Goal: Task Accomplishment & Management: Manage account settings

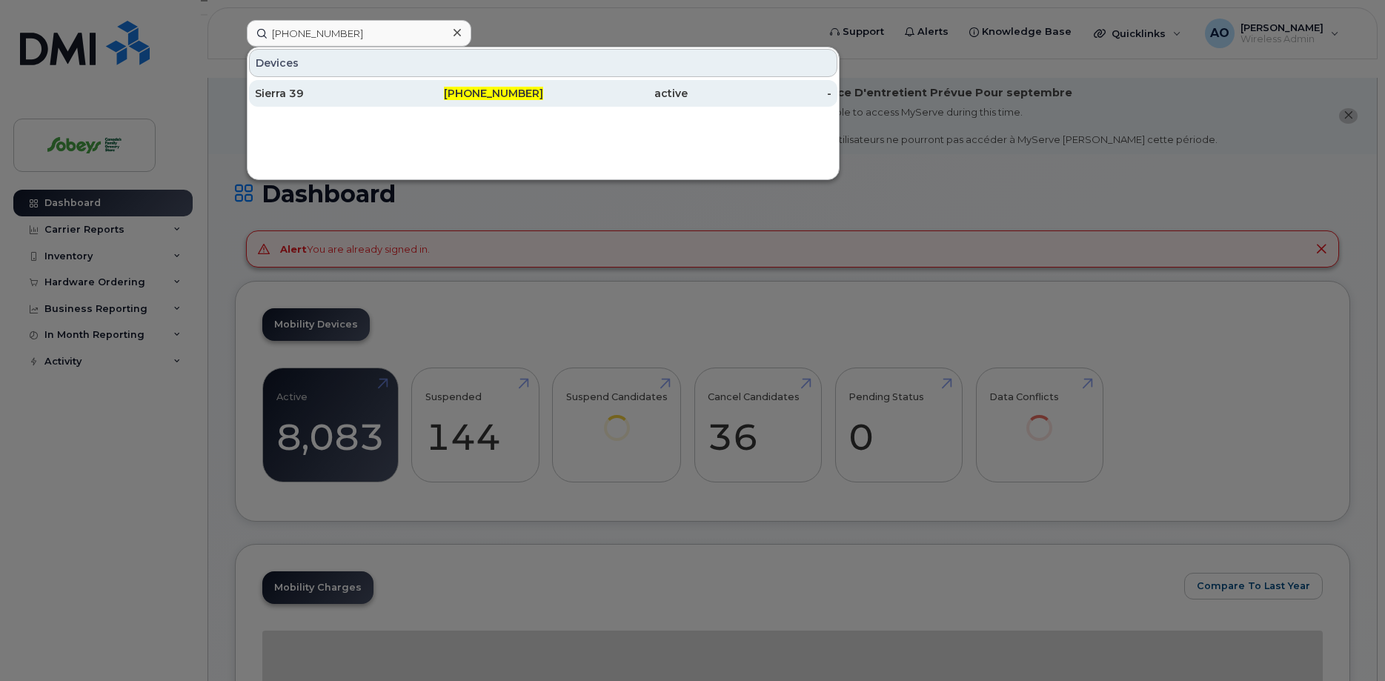
type input "514-214-1034"
click at [292, 98] on div "Sierra 39" at bounding box center [327, 93] width 144 height 15
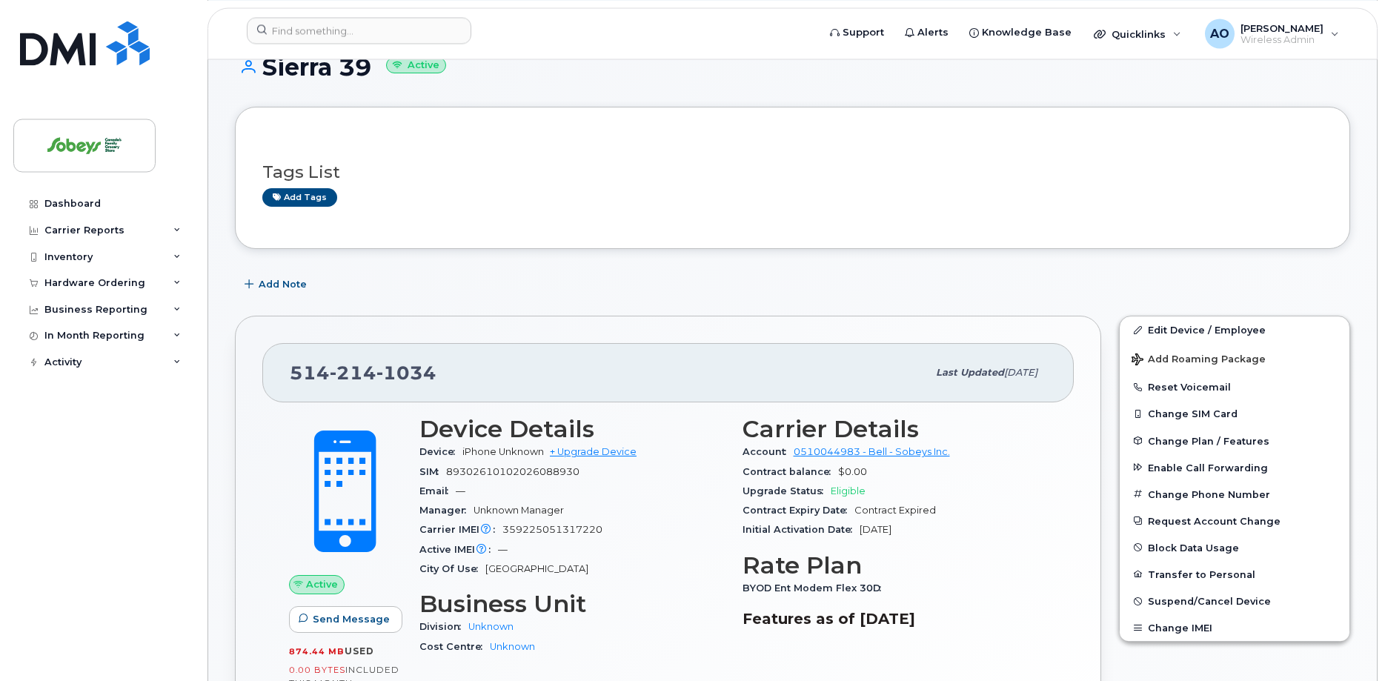
scroll to position [151, 0]
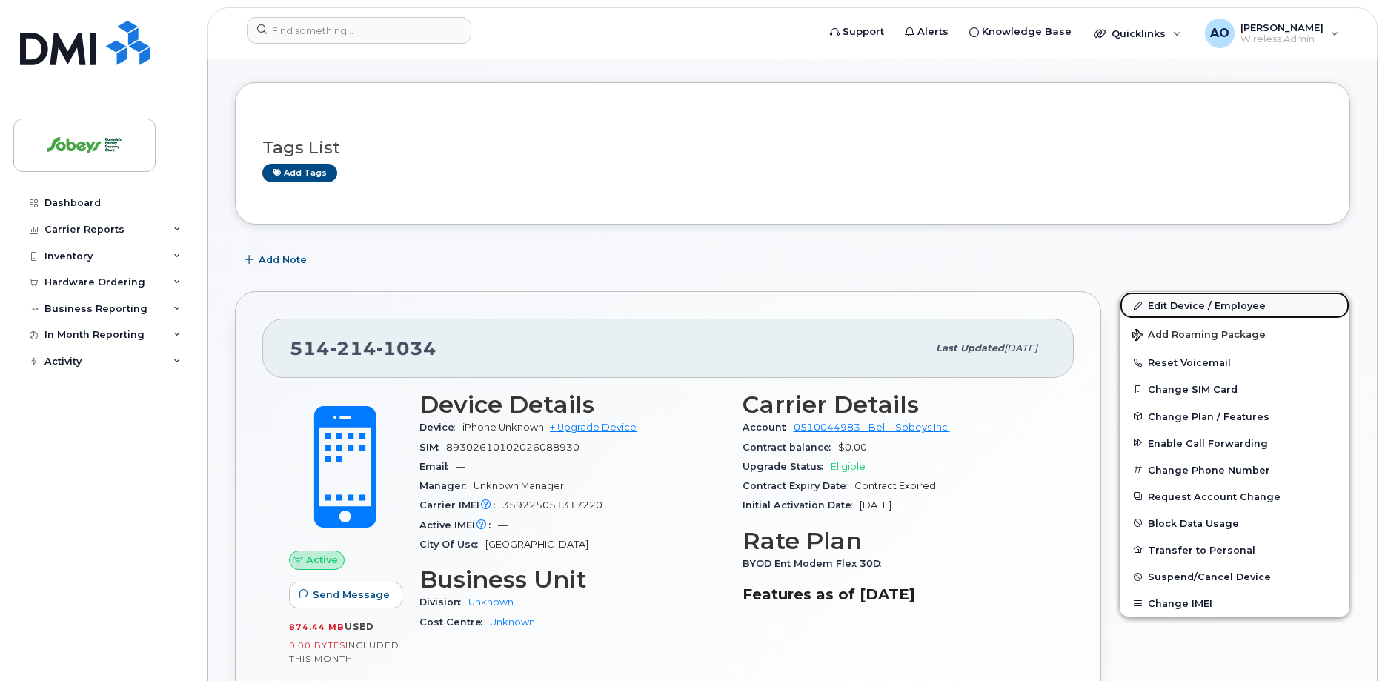
click at [1189, 292] on link "Edit Device / Employee" at bounding box center [1235, 305] width 230 height 27
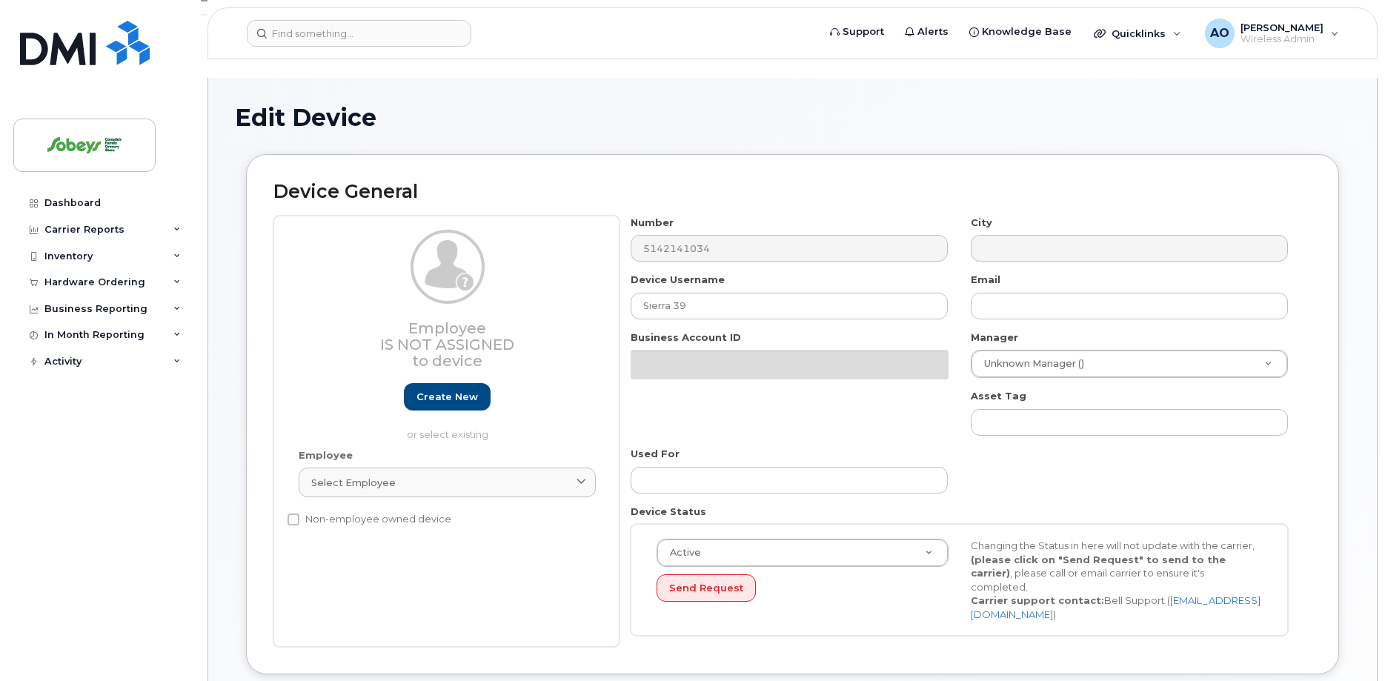
select select "17270599"
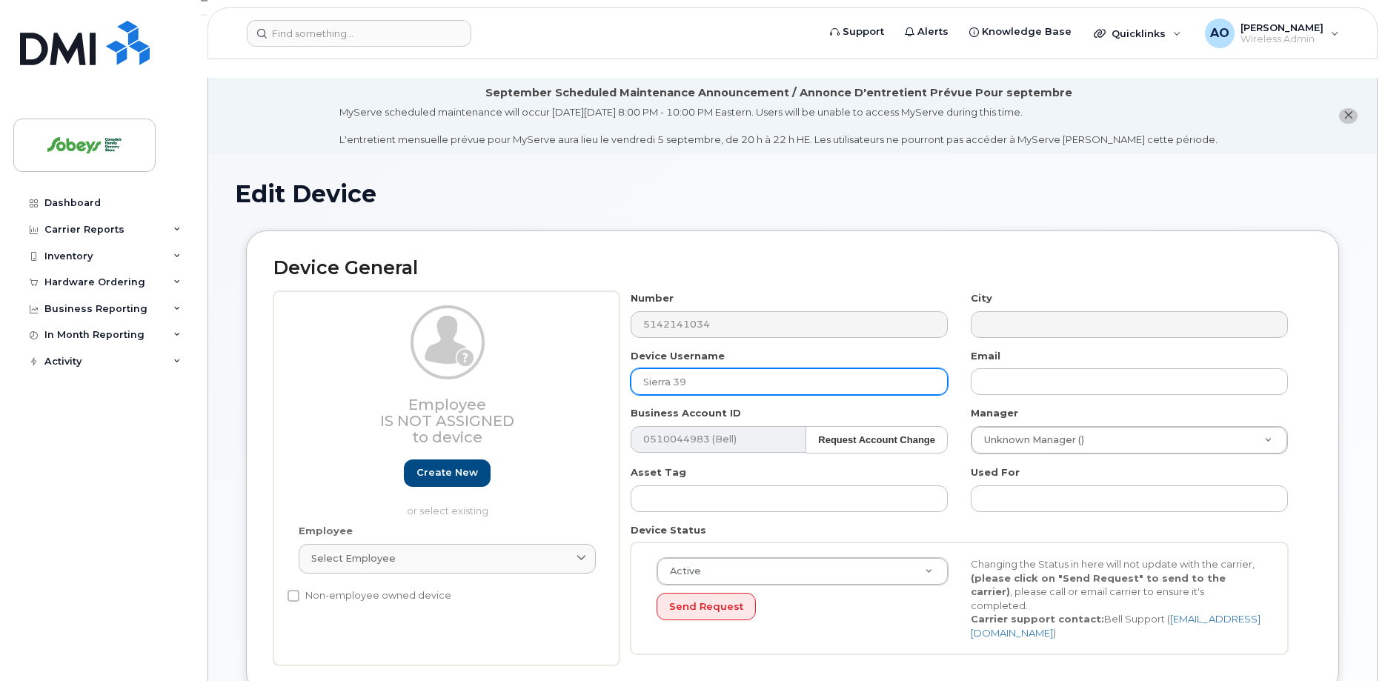
drag, startPoint x: 697, startPoint y: 365, endPoint x: 592, endPoint y: 357, distance: 105.5
click at [631, 368] on input "Sierra 39" at bounding box center [789, 381] width 317 height 27
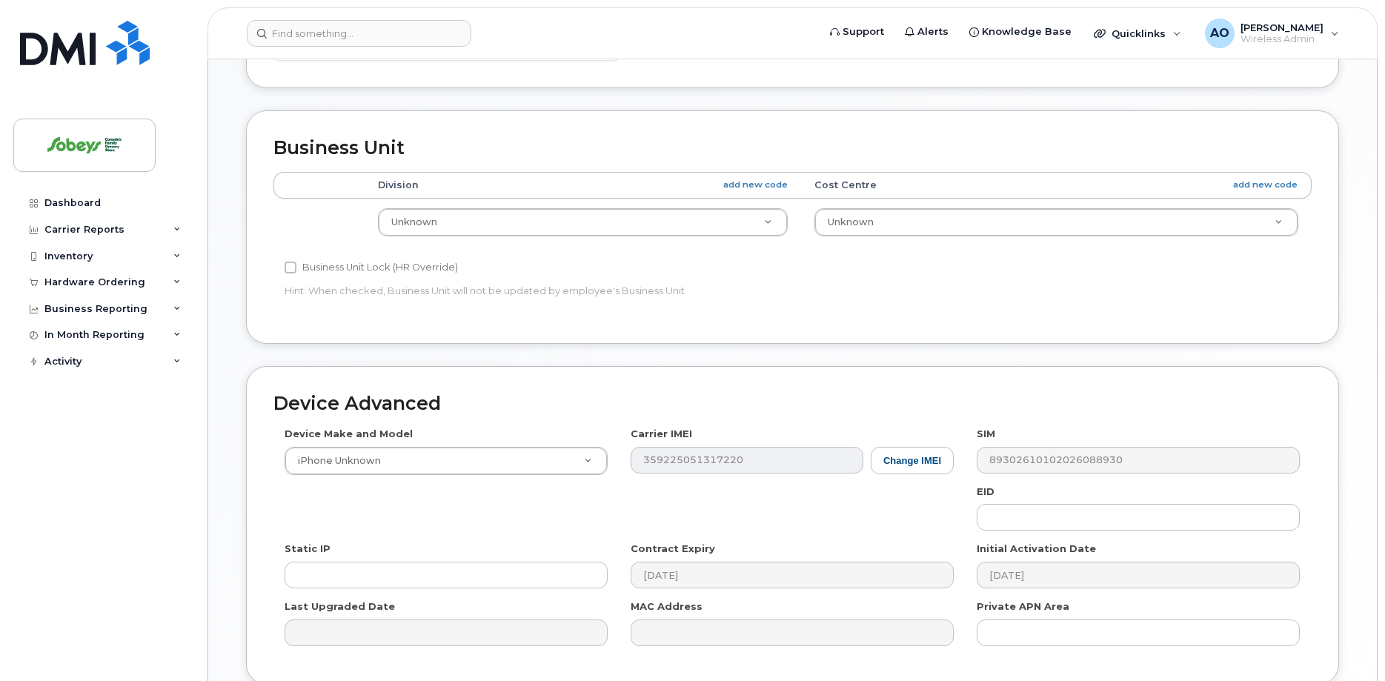
scroll to position [700, 0]
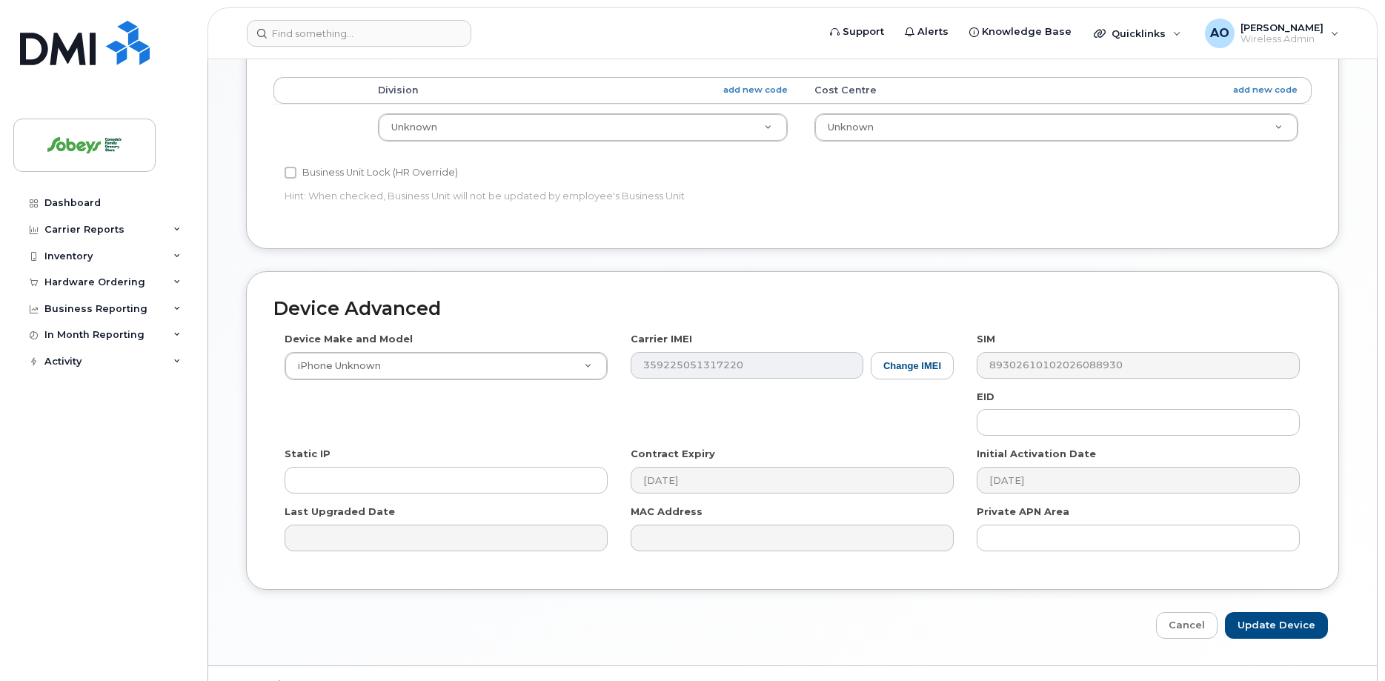
type input "8250 IGA"
click at [1295, 612] on input "Update Device" at bounding box center [1276, 625] width 103 height 27
type input "Saving..."
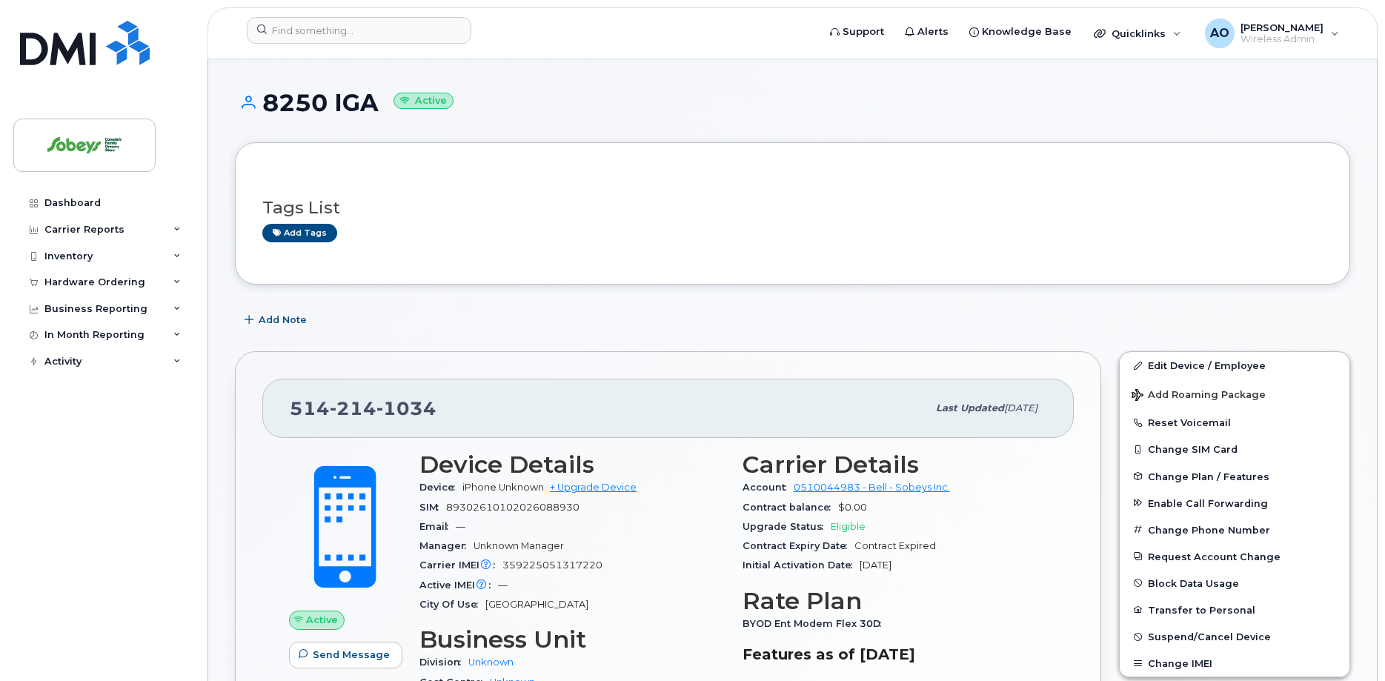
scroll to position [151, 0]
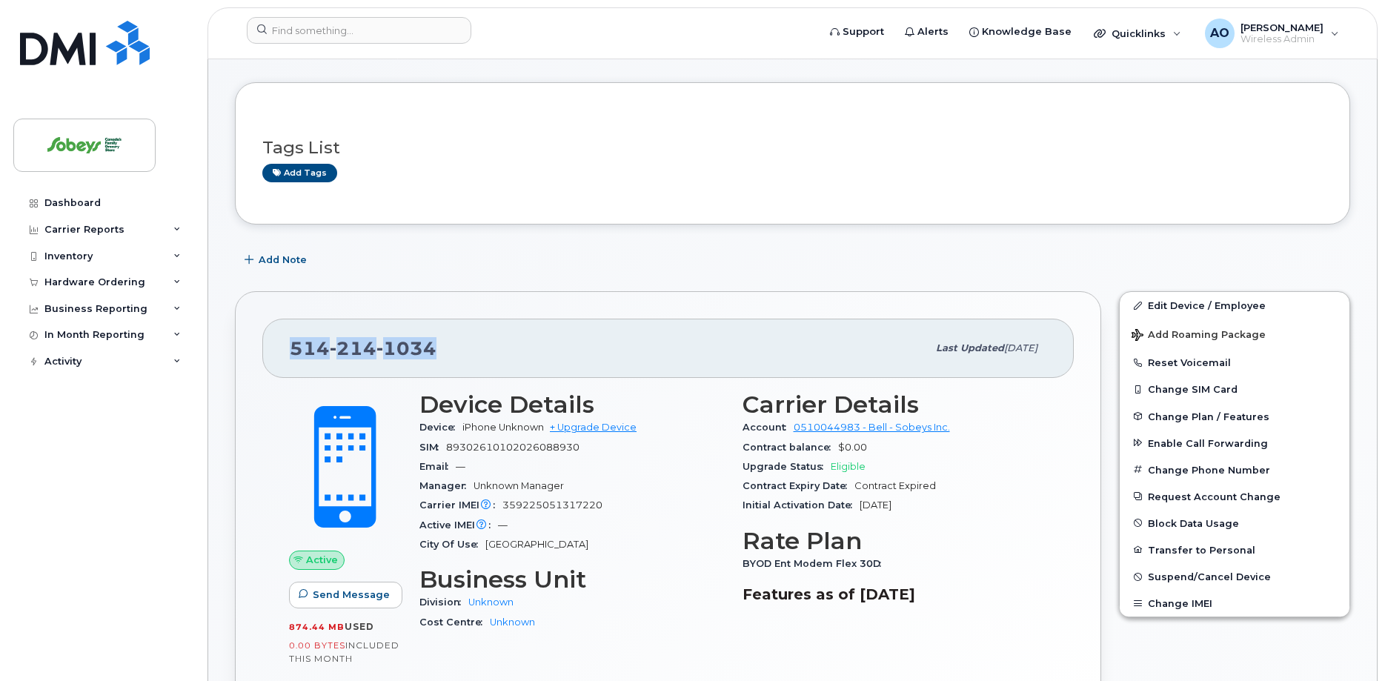
drag, startPoint x: 446, startPoint y: 330, endPoint x: 292, endPoint y: 330, distance: 154.1
click at [292, 333] on div "[PHONE_NUMBER]" at bounding box center [608, 348] width 637 height 31
copy span "[PHONE_NUMBER]"
click at [519, 442] on span "89302610102026088930" at bounding box center [512, 447] width 133 height 11
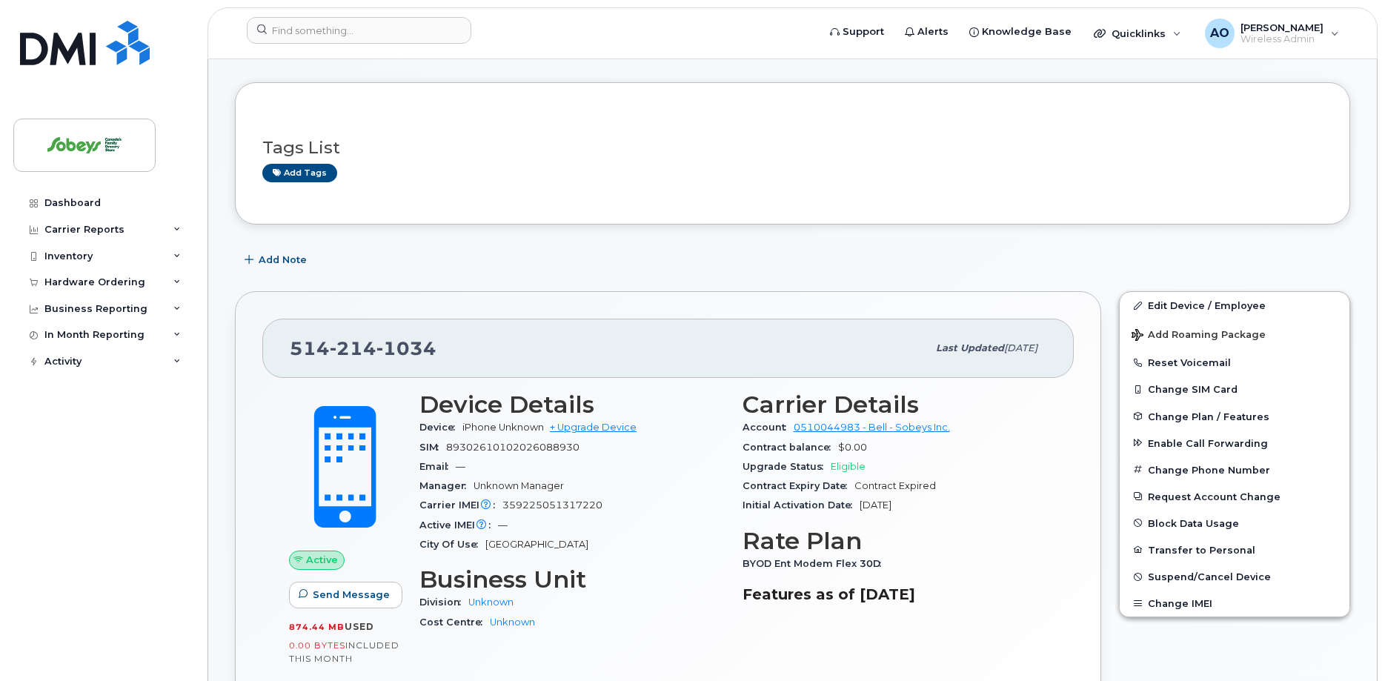
copy div "89302610102026088930"
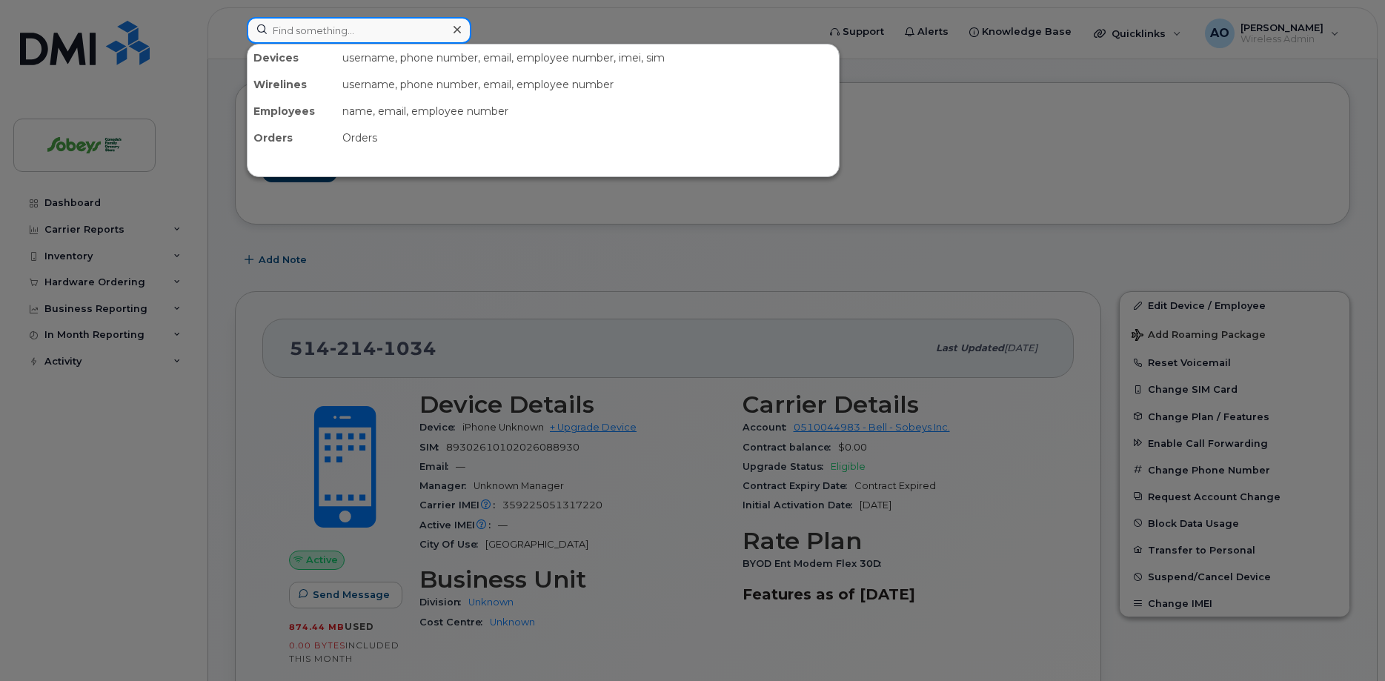
click at [357, 39] on input at bounding box center [359, 30] width 225 height 27
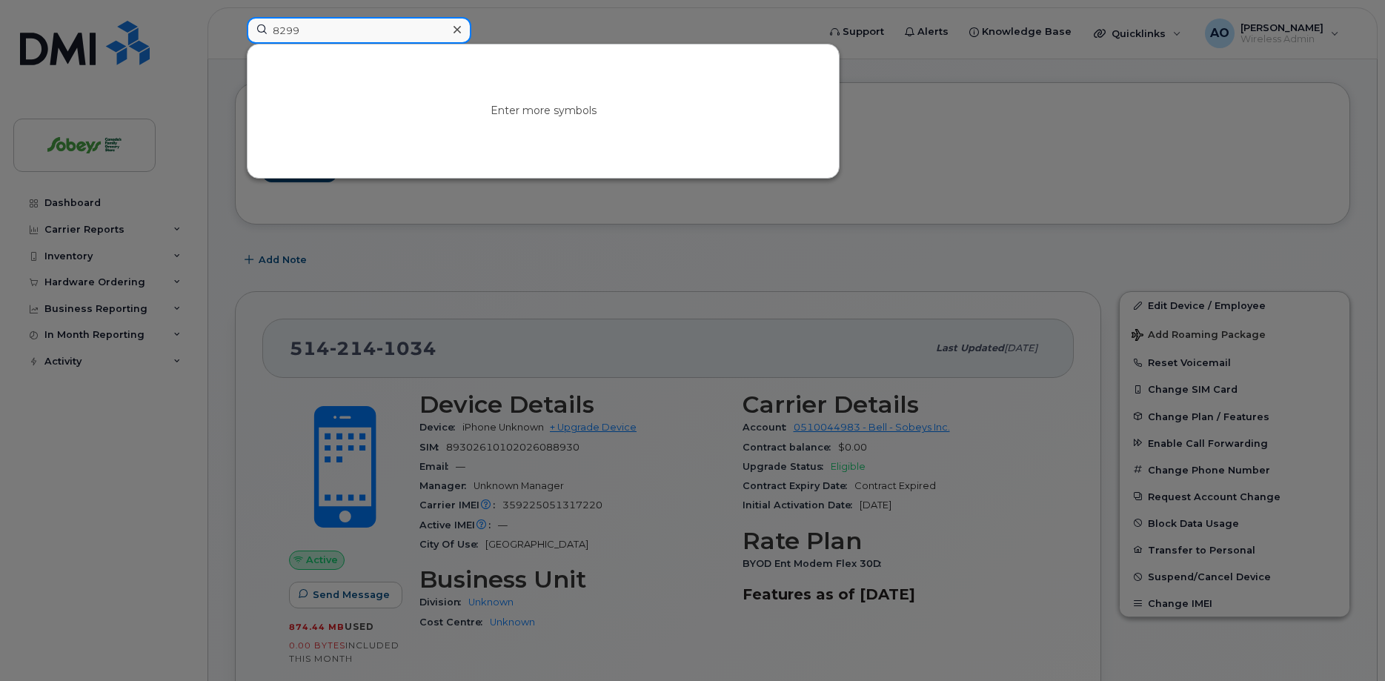
type input "8299"
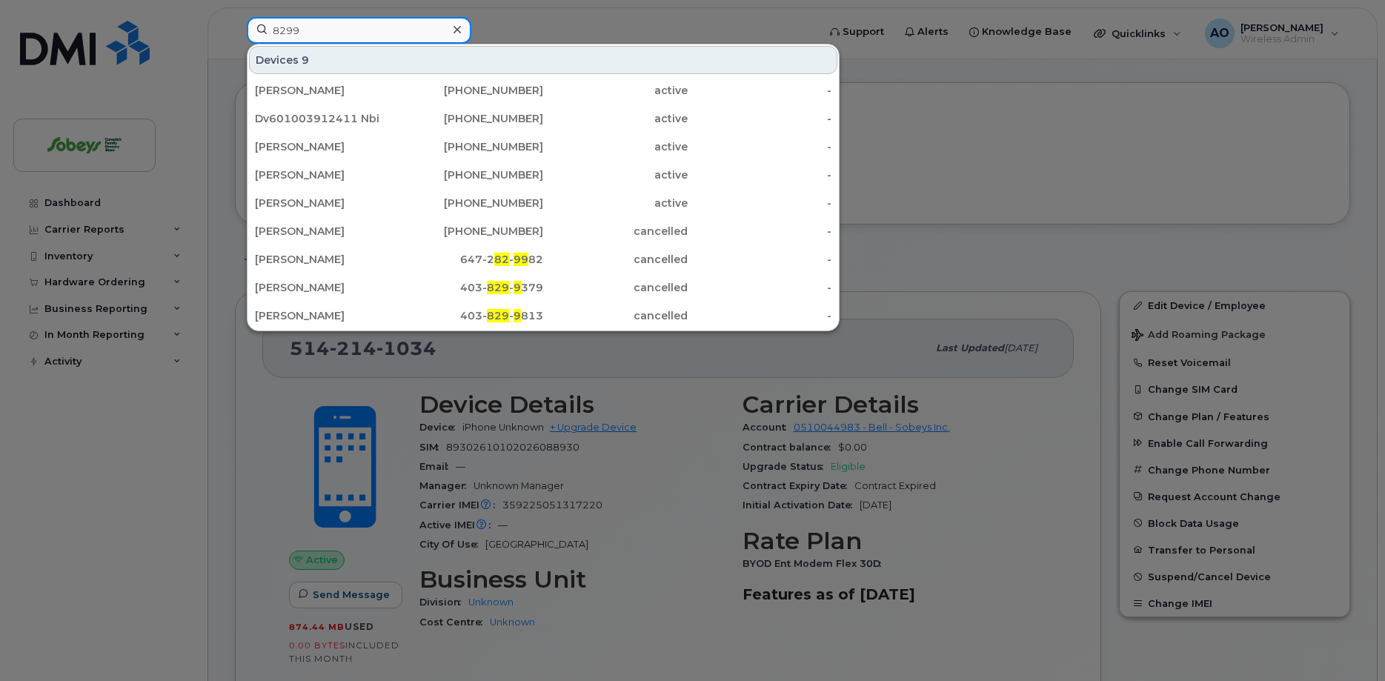
click at [285, 30] on input "8299" at bounding box center [359, 30] width 225 height 27
